Goal: Submit feedback/report problem

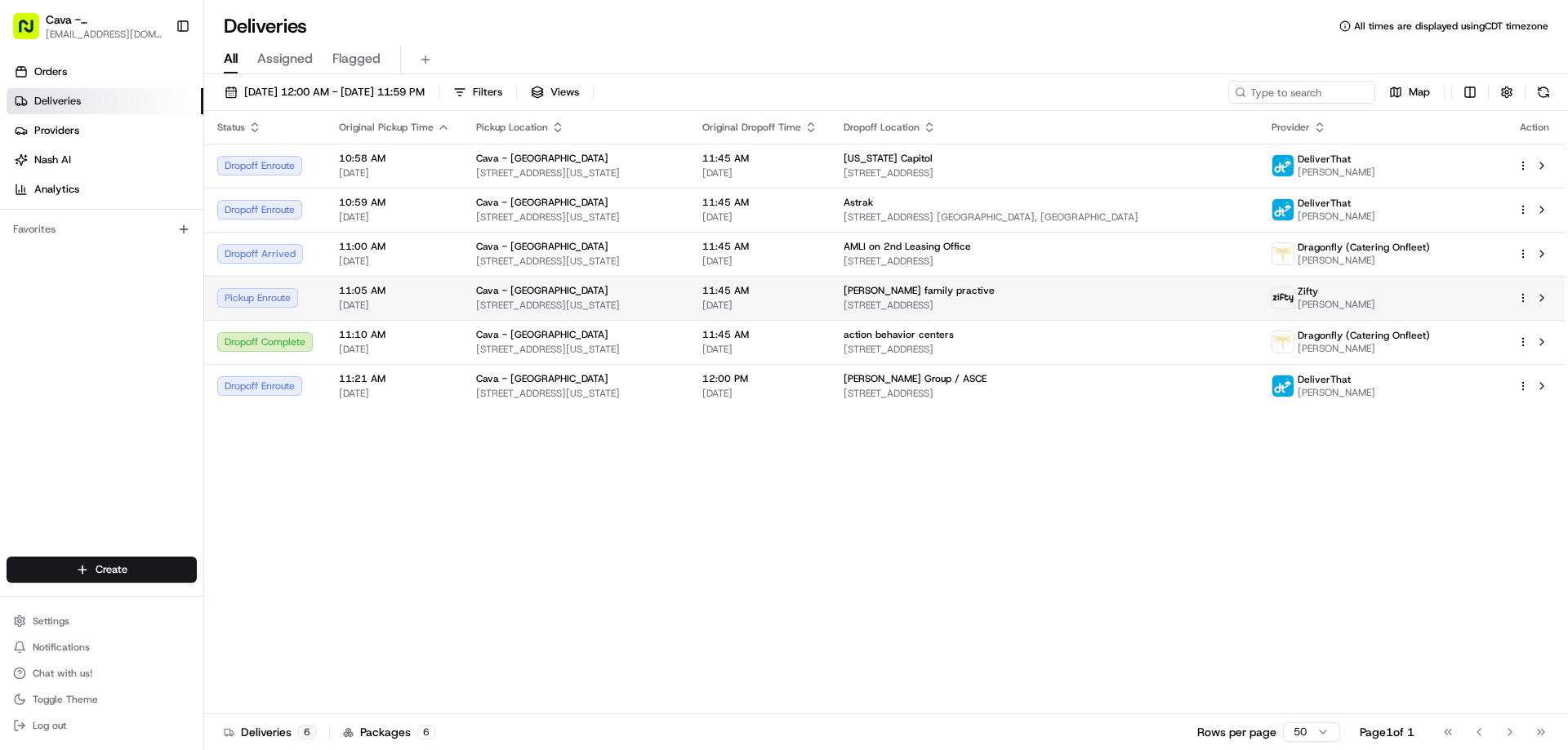
click at [408, 295] on span "11:05 AM" at bounding box center [395, 290] width 111 height 13
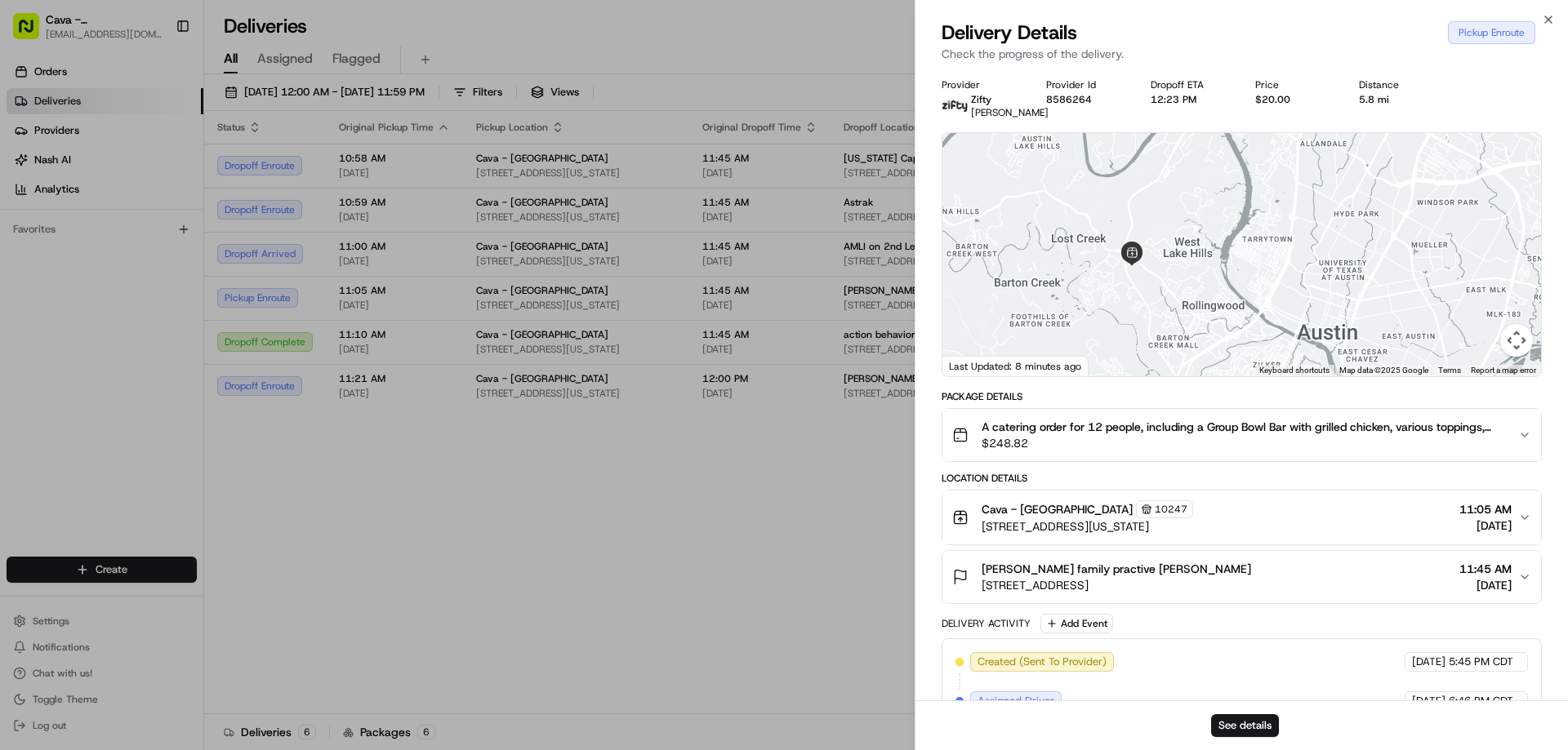
drag, startPoint x: 1385, startPoint y: 216, endPoint x: 1239, endPoint y: 295, distance: 166.0
click at [1239, 295] on div at bounding box center [1241, 255] width 599 height 243
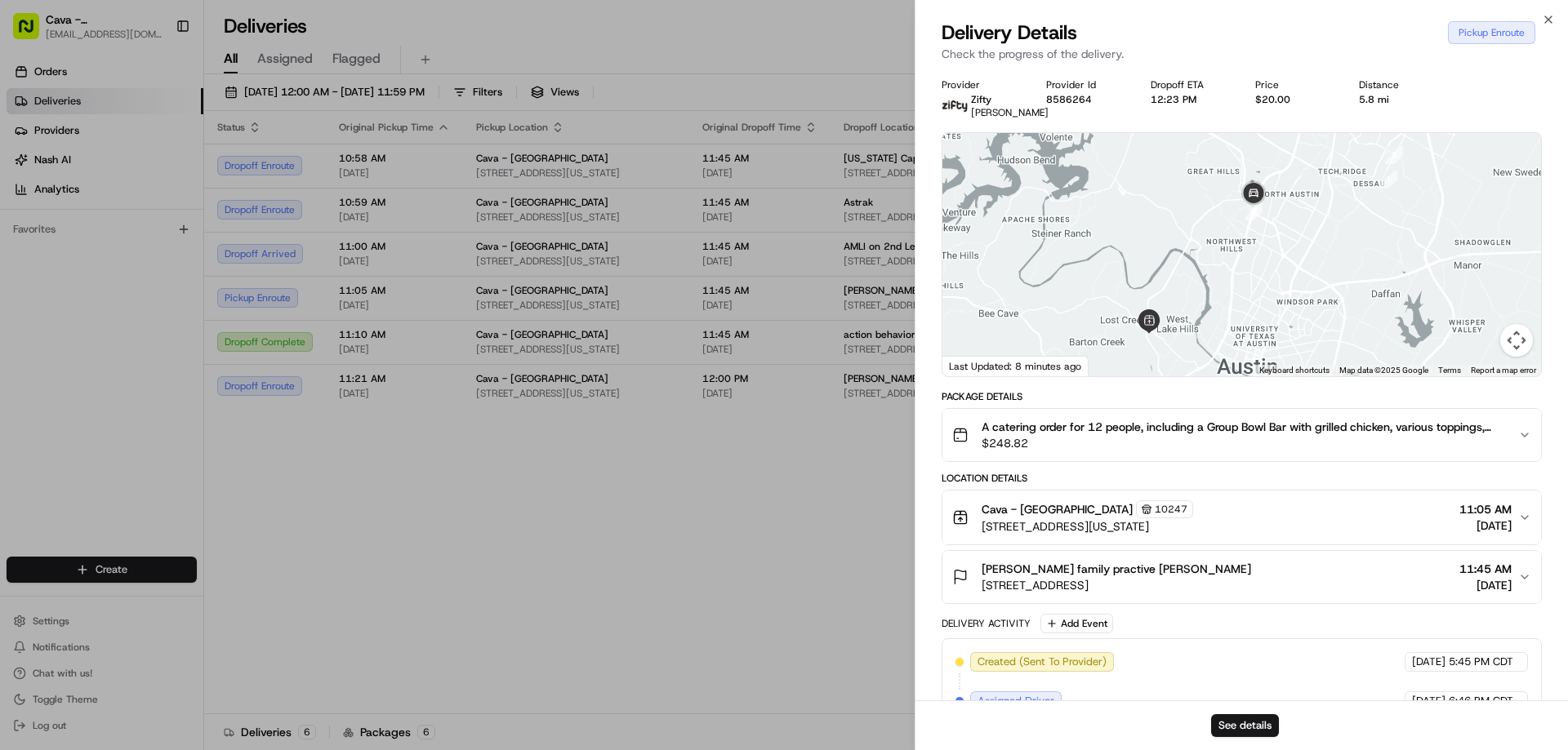
drag, startPoint x: 1340, startPoint y: 240, endPoint x: 1263, endPoint y: 315, distance: 107.5
click at [1263, 315] on div at bounding box center [1241, 255] width 599 height 243
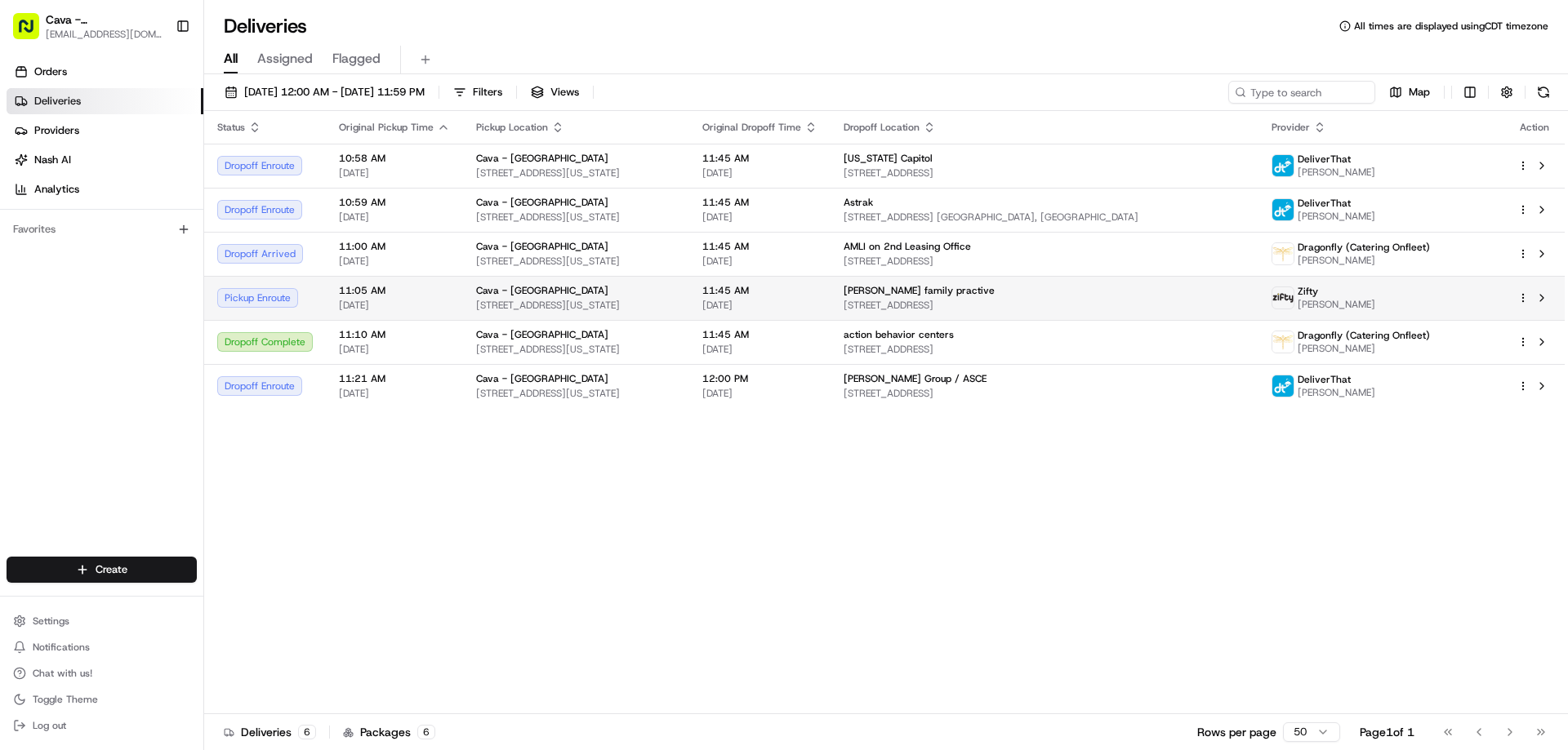
click at [689, 297] on td "Cava - [GEOGRAPHIC_DATA] [STREET_ADDRESS][US_STATE]" at bounding box center [576, 298] width 226 height 44
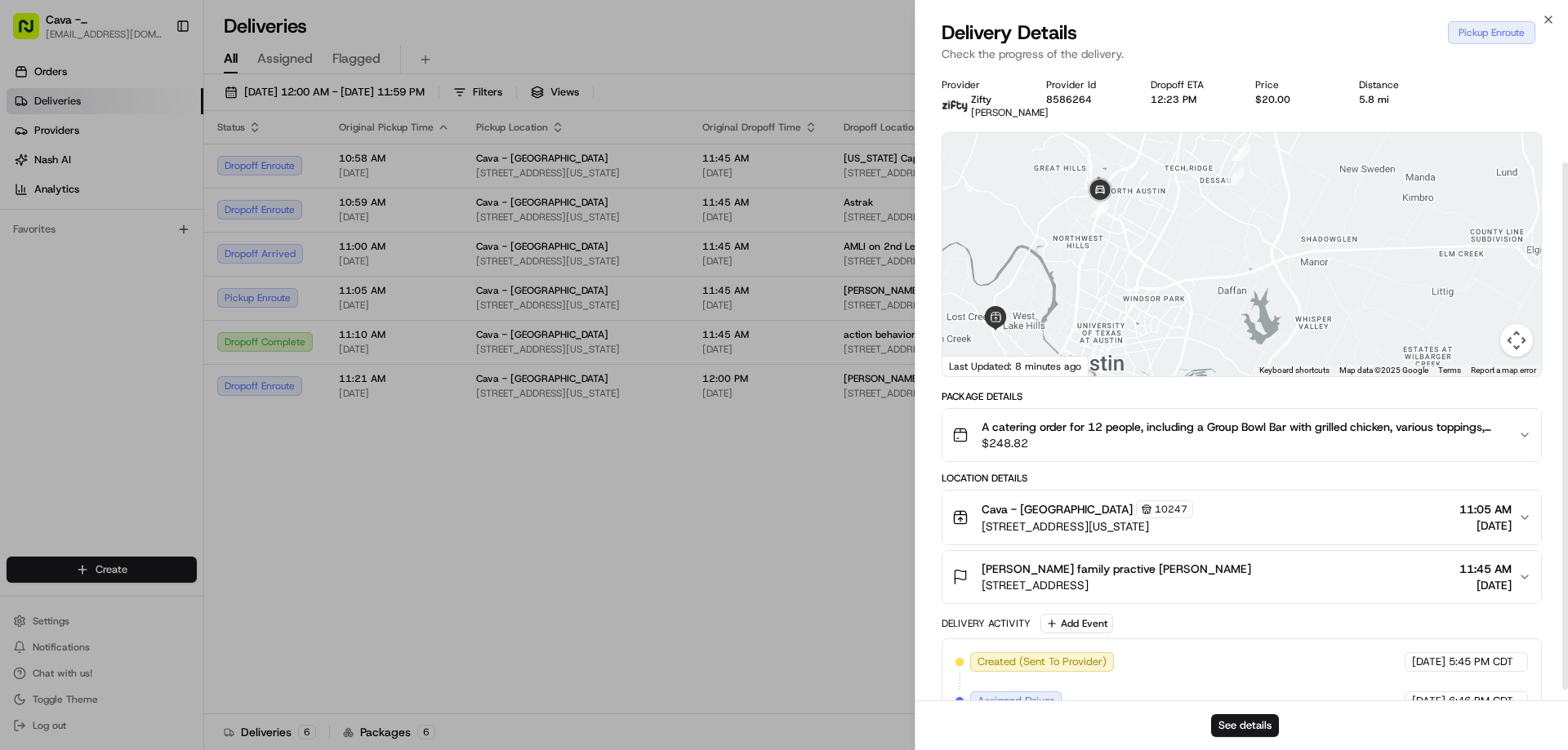
scroll to position [126, 0]
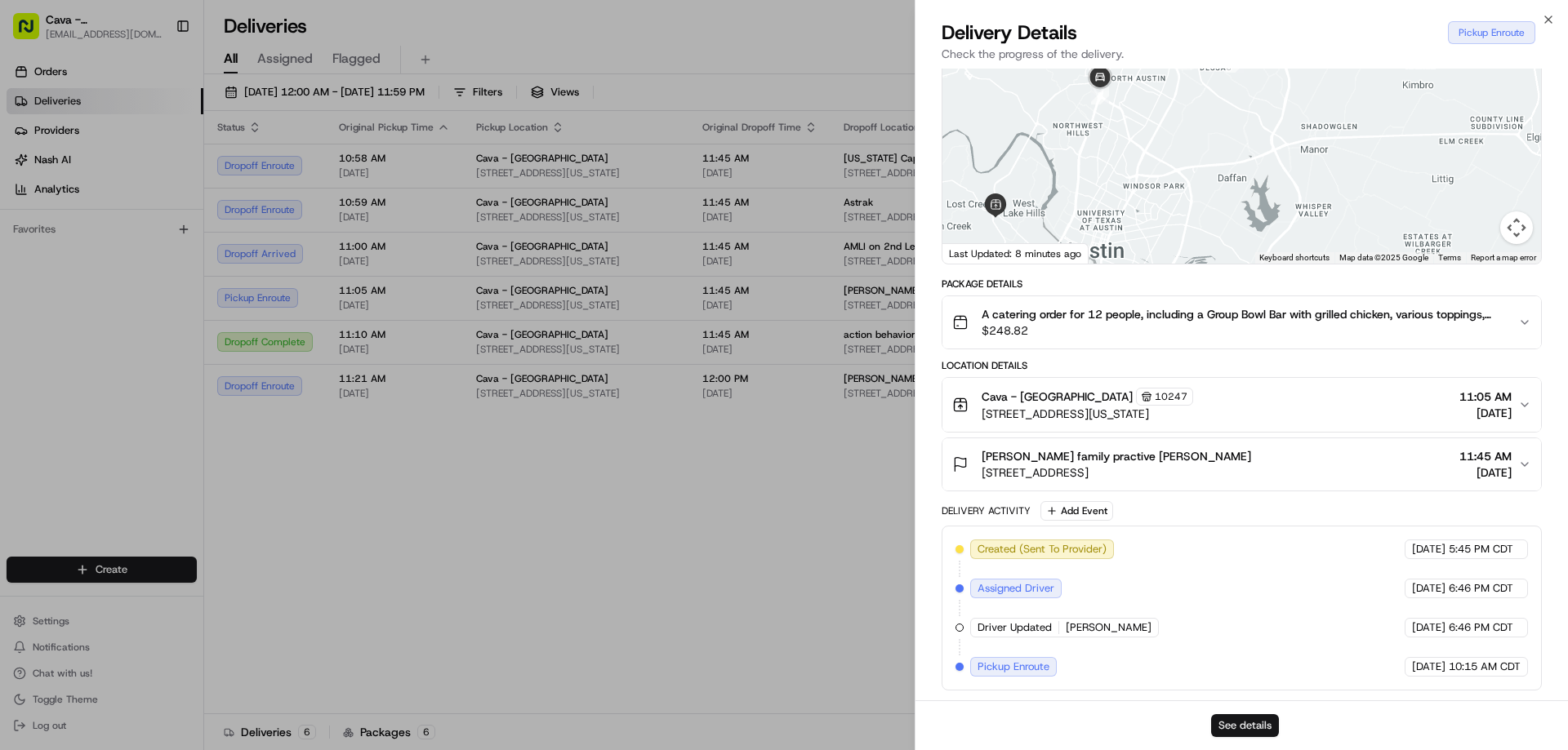
click at [1240, 722] on button "See details" at bounding box center [1245, 726] width 68 height 23
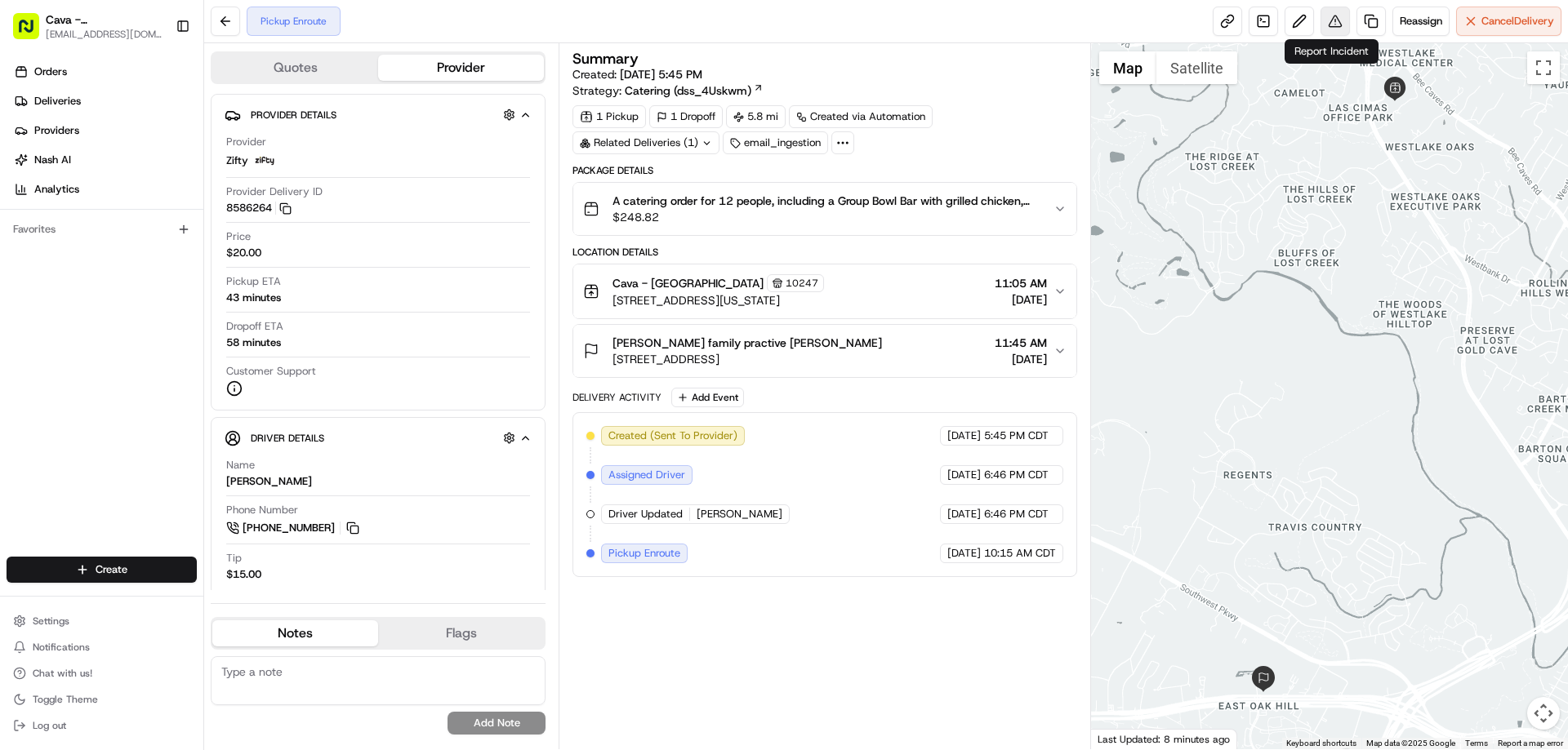
click at [1336, 25] on button at bounding box center [1335, 22] width 30 height 30
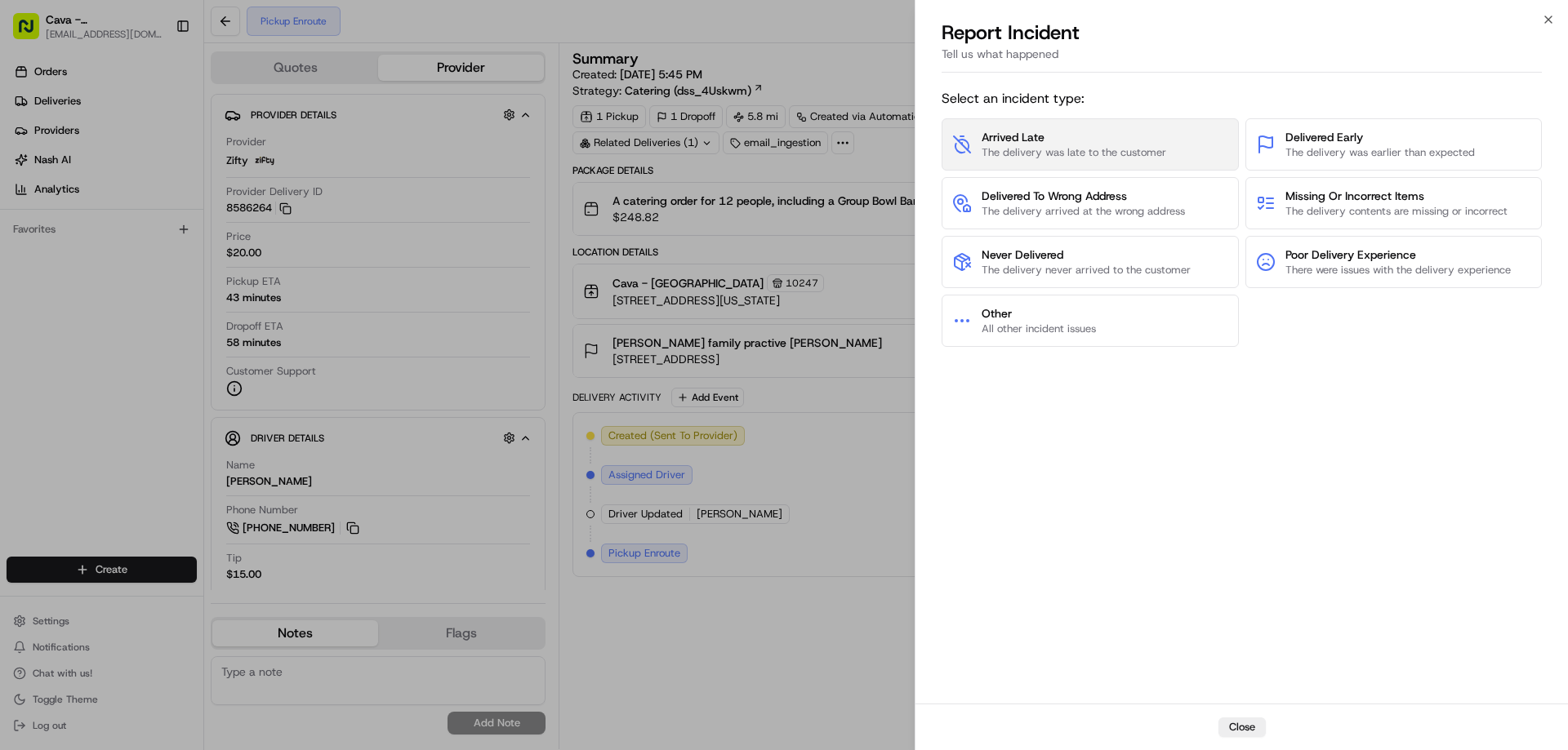
click at [1057, 155] on span "The delivery was late to the customer" at bounding box center [1073, 152] width 184 height 15
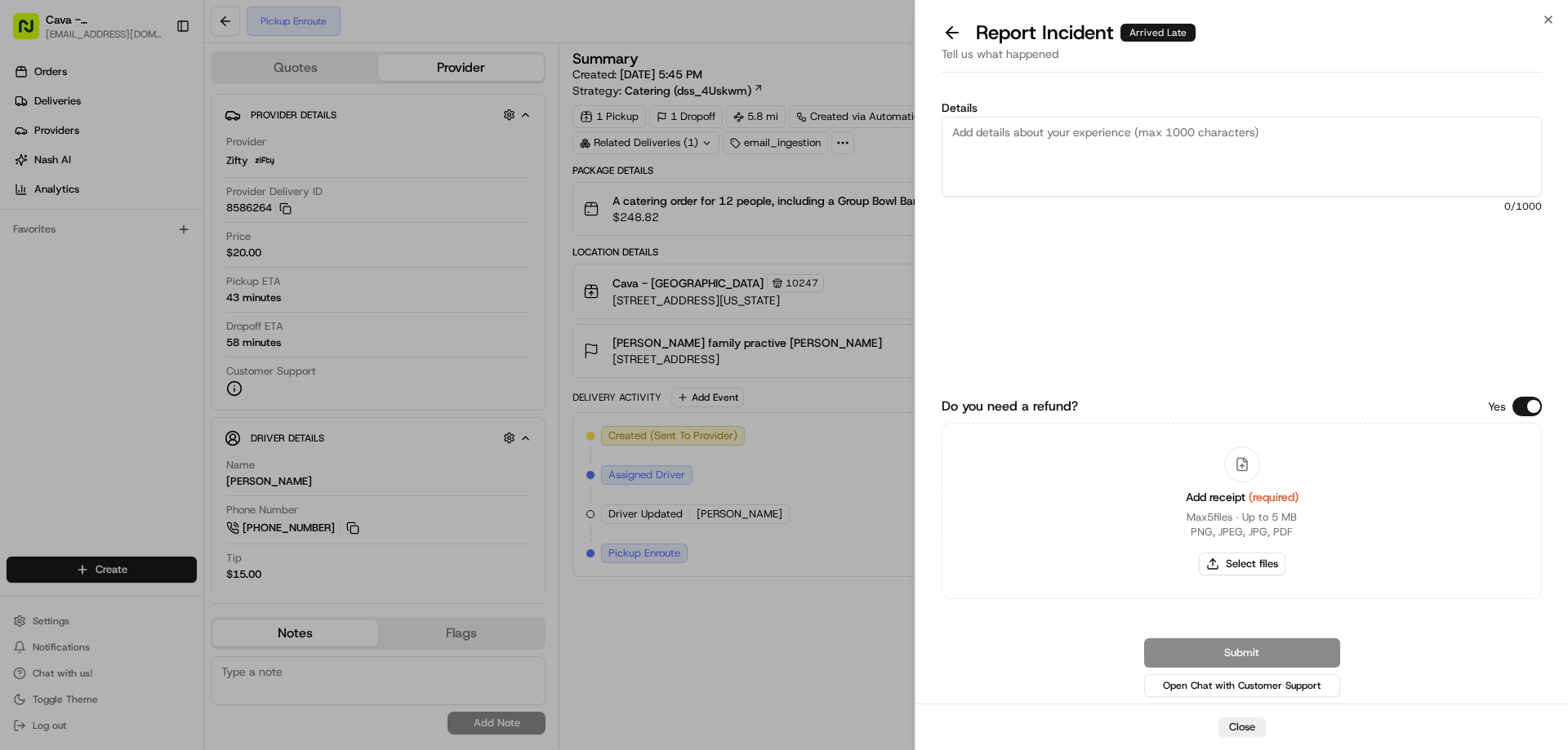
click at [1004, 149] on textarea "Details" at bounding box center [1241, 156] width 600 height 80
type textarea "This order is supposed to be delivered at 11:30am what is the eta of the delive…"
click at [1165, 300] on div "Details This order is supposed to be delivered at 11:30am what is the eta of th…" at bounding box center [1241, 221] width 600 height 239
click at [1526, 409] on button "Do you need a refund?" at bounding box center [1527, 407] width 30 height 20
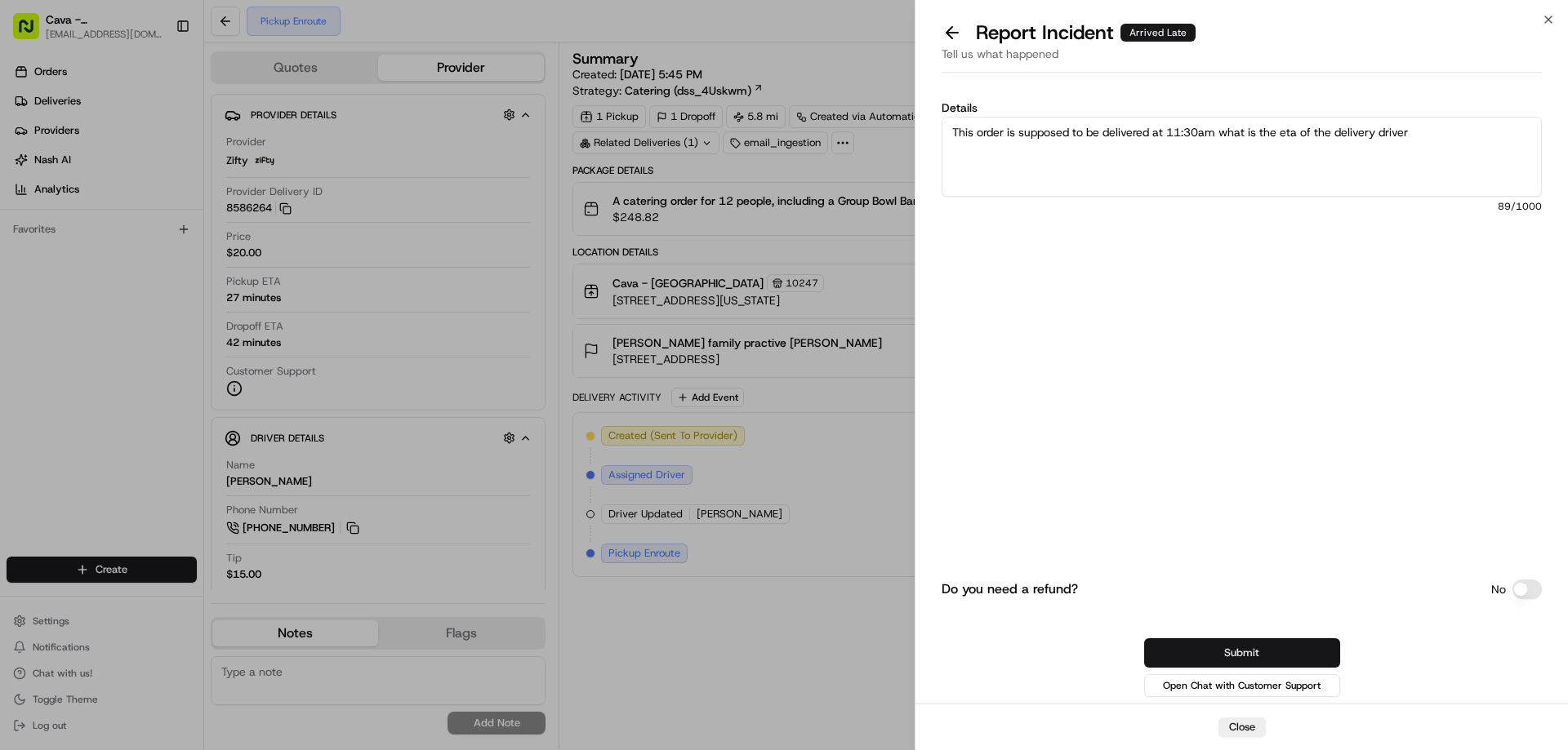
click at [1253, 648] on button "Submit" at bounding box center [1241, 654] width 196 height 30
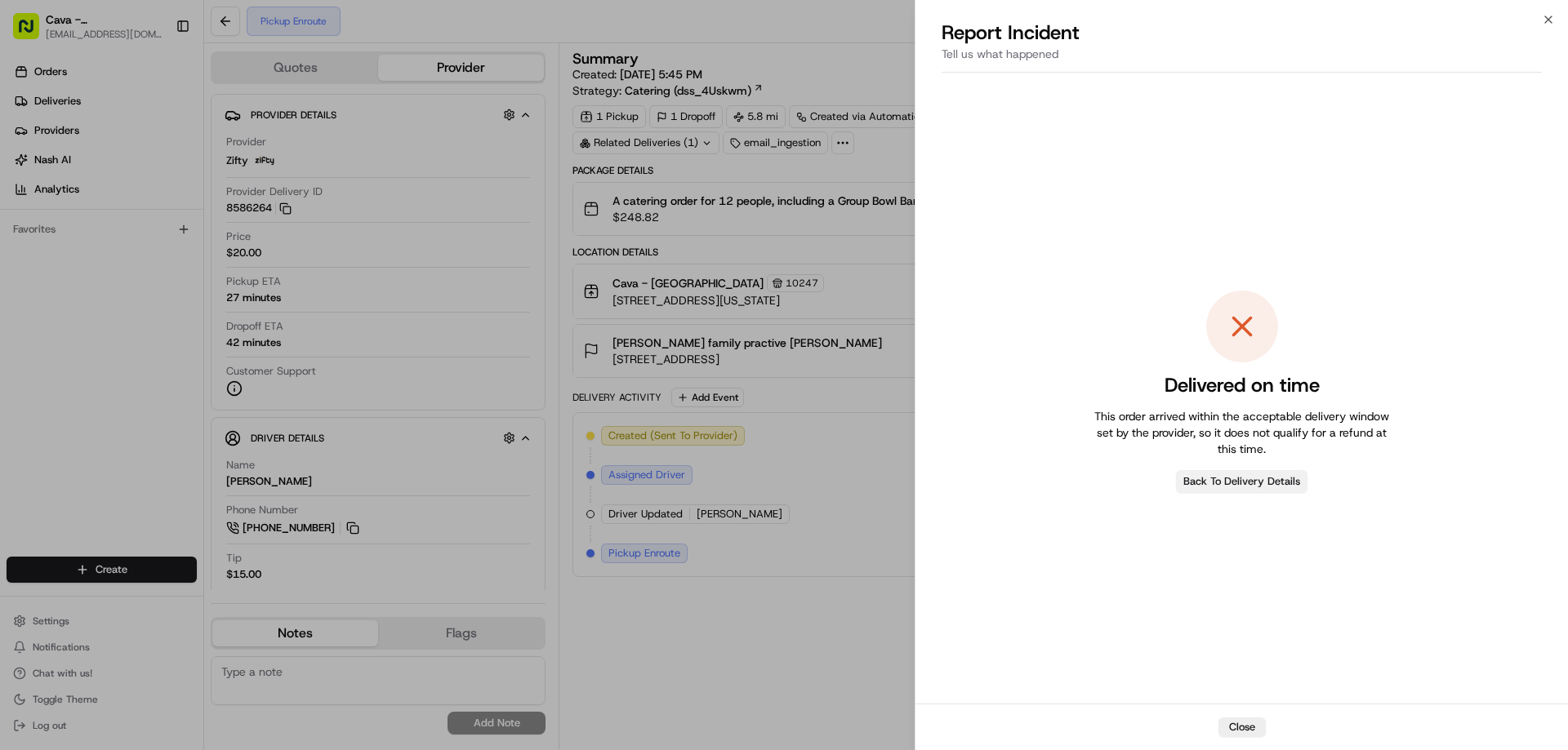
click at [1233, 479] on button "Back To Delivery Details" at bounding box center [1241, 481] width 131 height 23
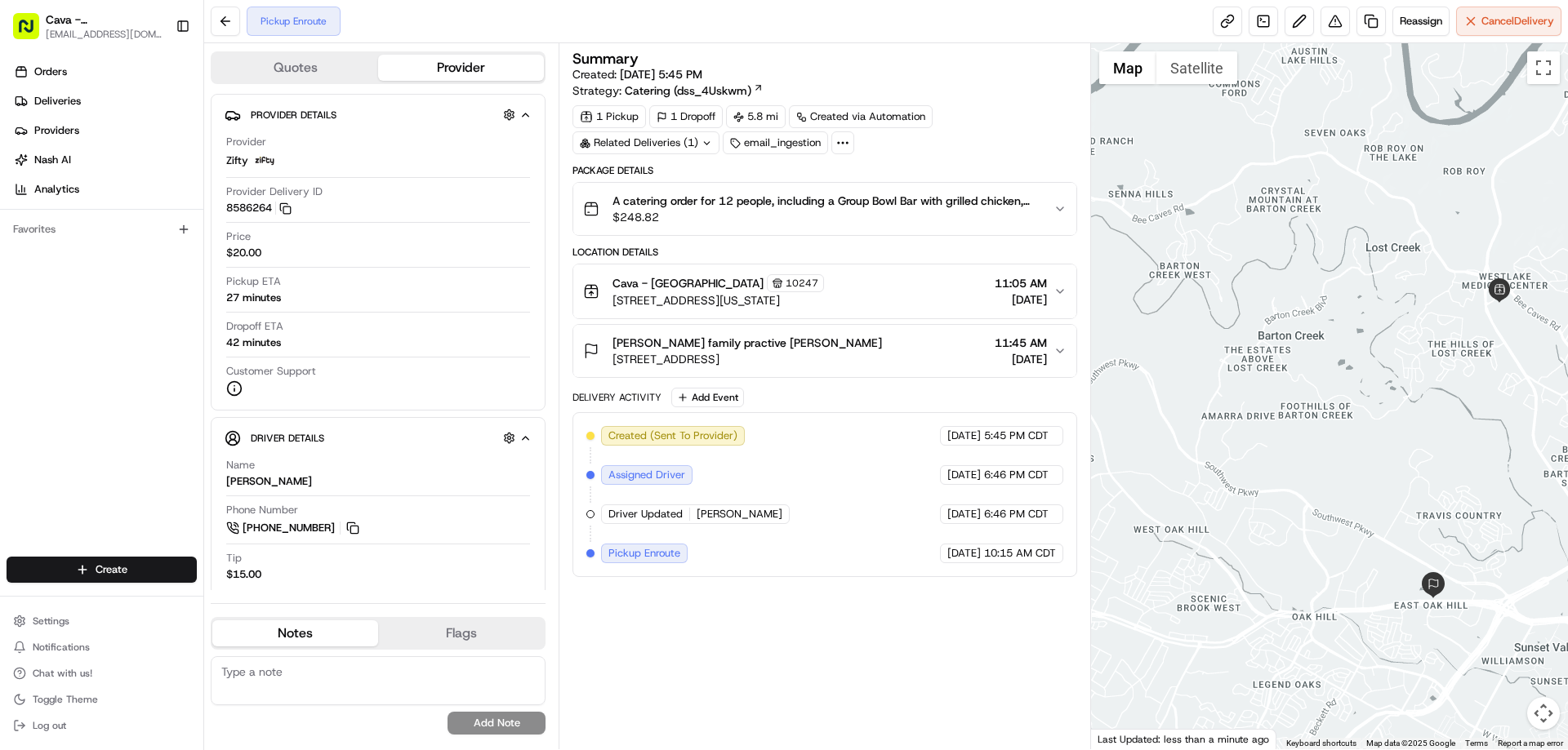
click at [455, 627] on button "Flags" at bounding box center [461, 634] width 166 height 26
click at [343, 639] on button "Notes" at bounding box center [295, 634] width 166 height 26
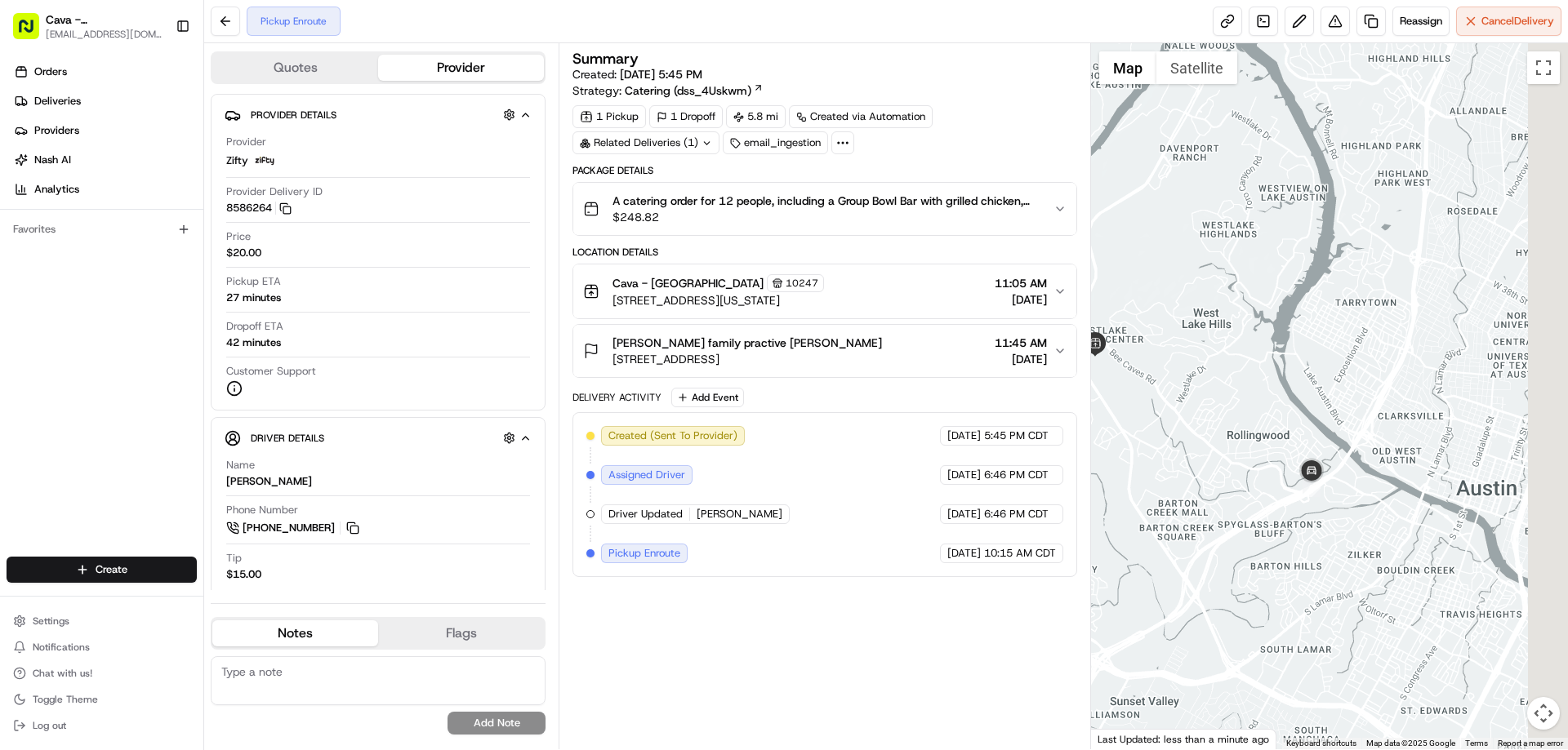
drag, startPoint x: 1535, startPoint y: 430, endPoint x: 1120, endPoint y: 482, distance: 418.2
click at [1120, 482] on div at bounding box center [1330, 396] width 478 height 707
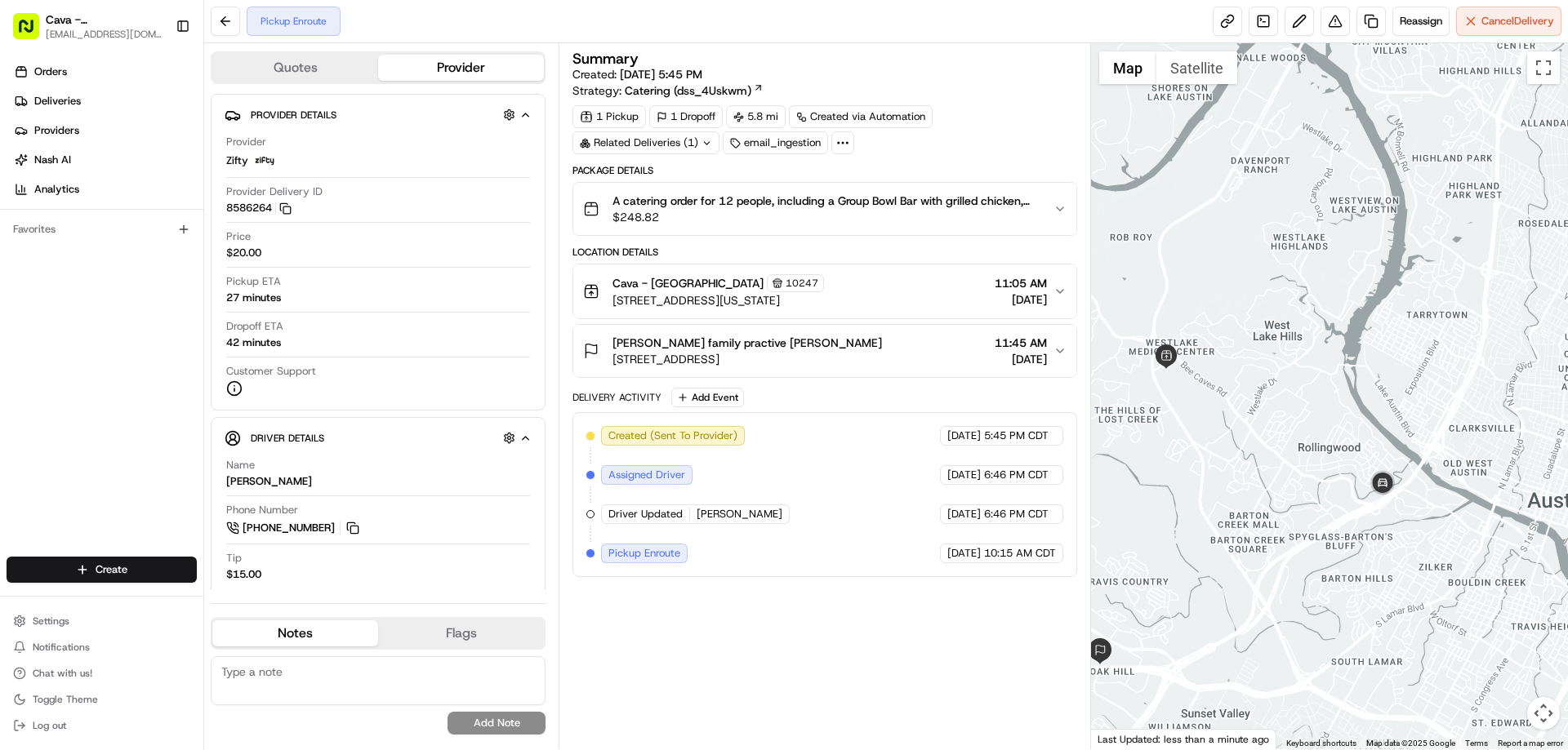
drag, startPoint x: 1204, startPoint y: 472, endPoint x: 1299, endPoint y: 481, distance: 95.4
click at [1299, 481] on div at bounding box center [1330, 396] width 478 height 707
